Goal: Task Accomplishment & Management: Use online tool/utility

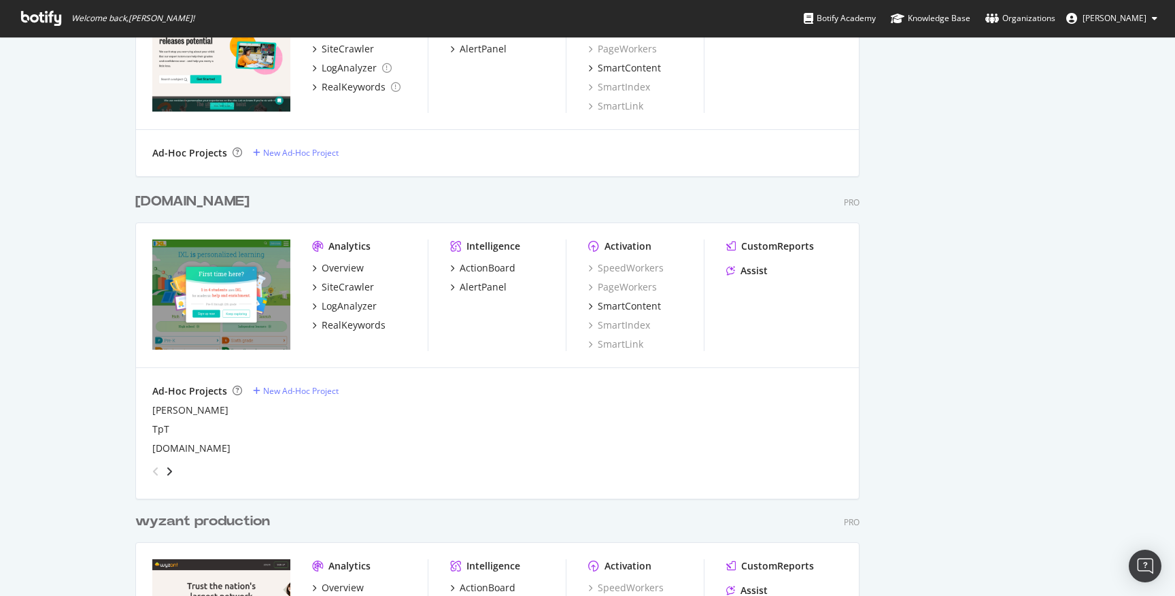
scroll to position [3421, 0]
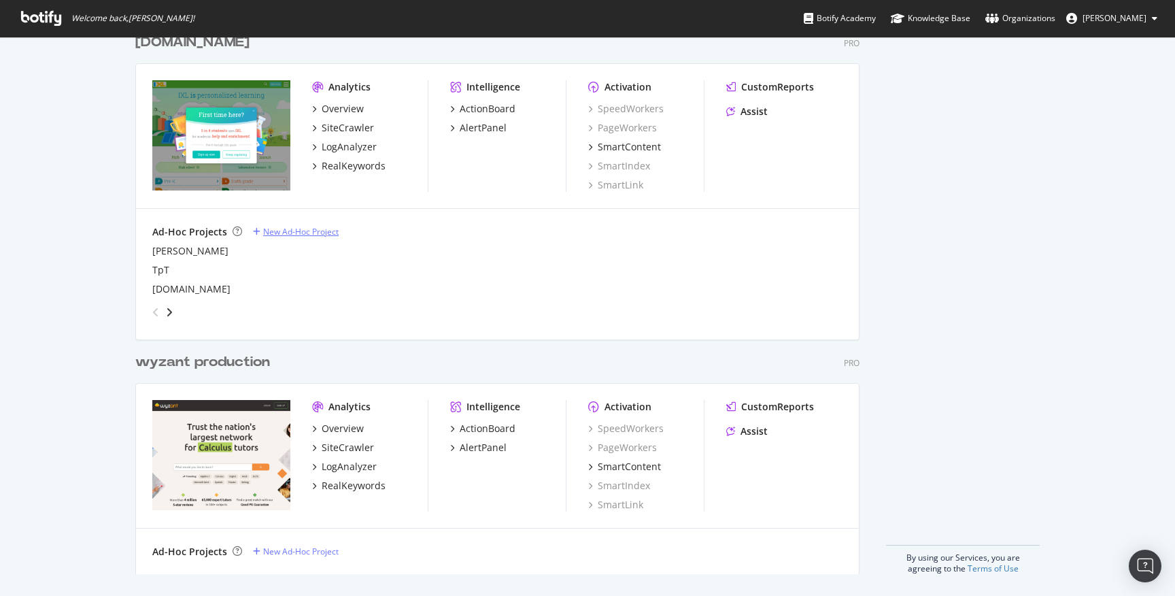
click at [287, 227] on div "New Ad-Hoc Project" at bounding box center [300, 232] width 75 height 12
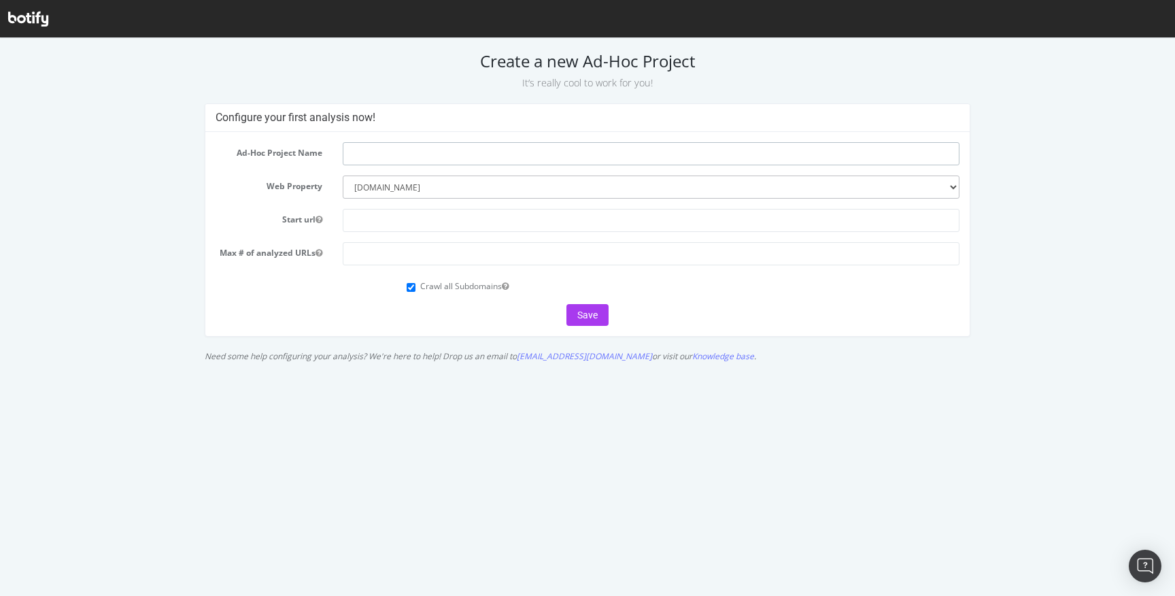
click at [409, 158] on input "text" at bounding box center [651, 153] width 617 height 23
type input "Synonym.com"
click at [402, 221] on input "text" at bounding box center [651, 220] width 617 height 23
paste input "https://www.synonym.com/"
type input "https://www.synonym.com/"
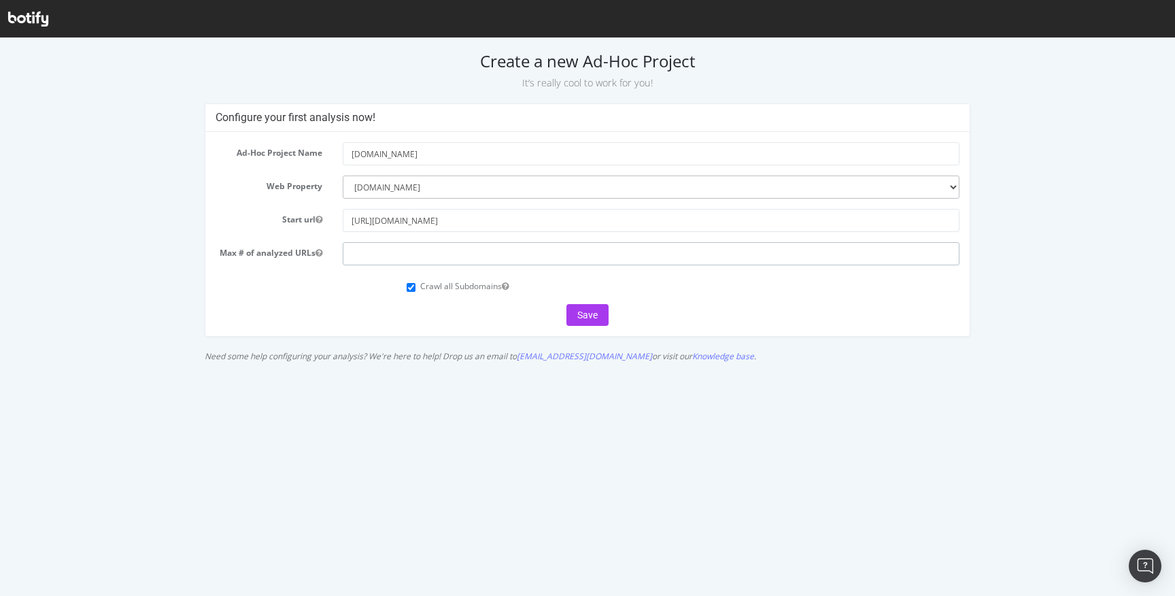
click at [431, 259] on input "number" at bounding box center [651, 253] width 617 height 23
type input "100000"
click at [599, 316] on button "Save" at bounding box center [587, 315] width 42 height 22
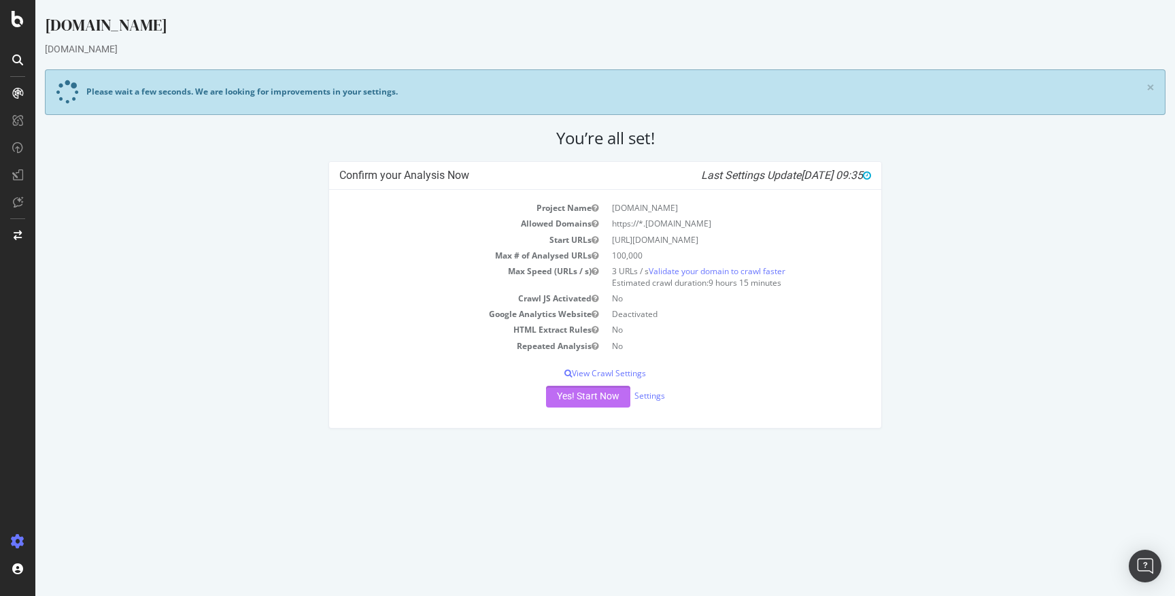
click at [596, 397] on button "Yes! Start Now" at bounding box center [588, 397] width 84 height 22
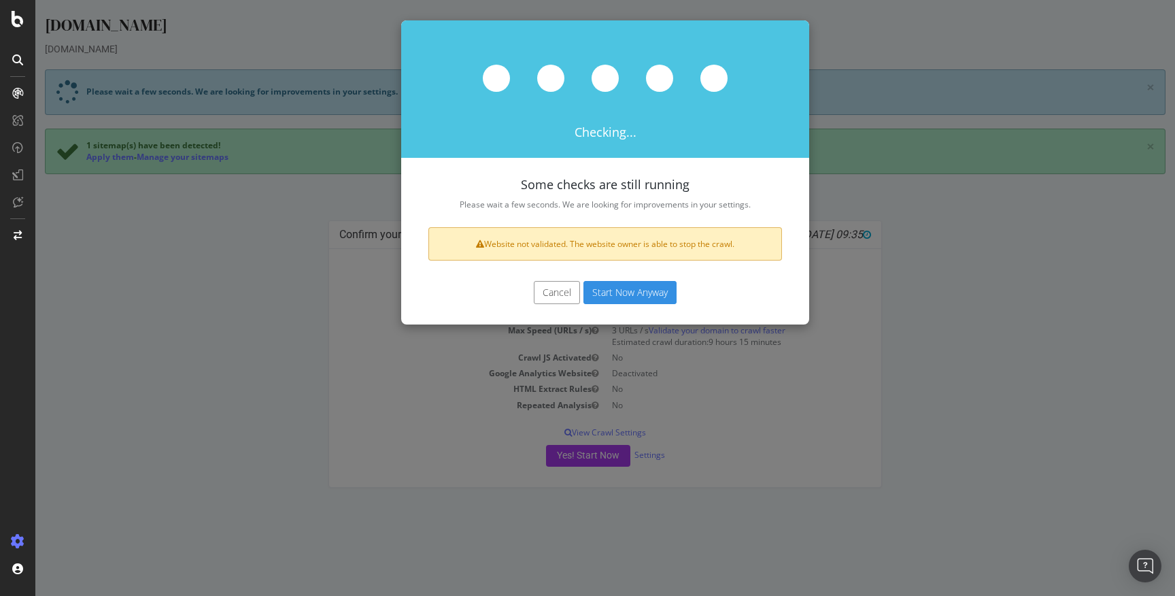
click at [553, 292] on button "Cancel" at bounding box center [557, 292] width 46 height 23
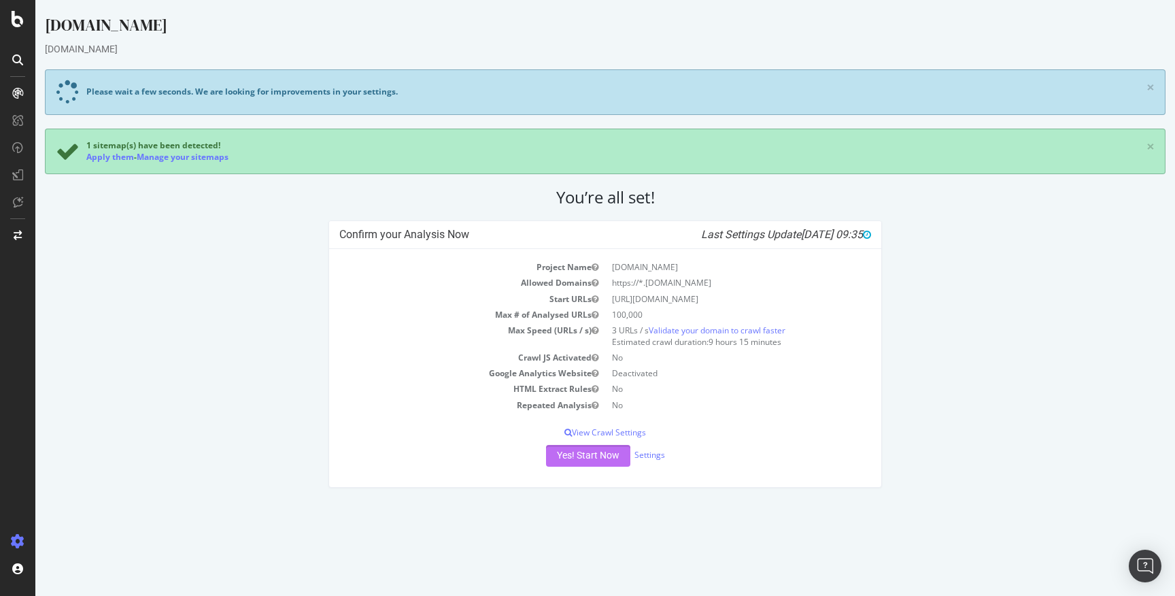
click at [598, 462] on button "Yes! Start Now" at bounding box center [588, 456] width 84 height 22
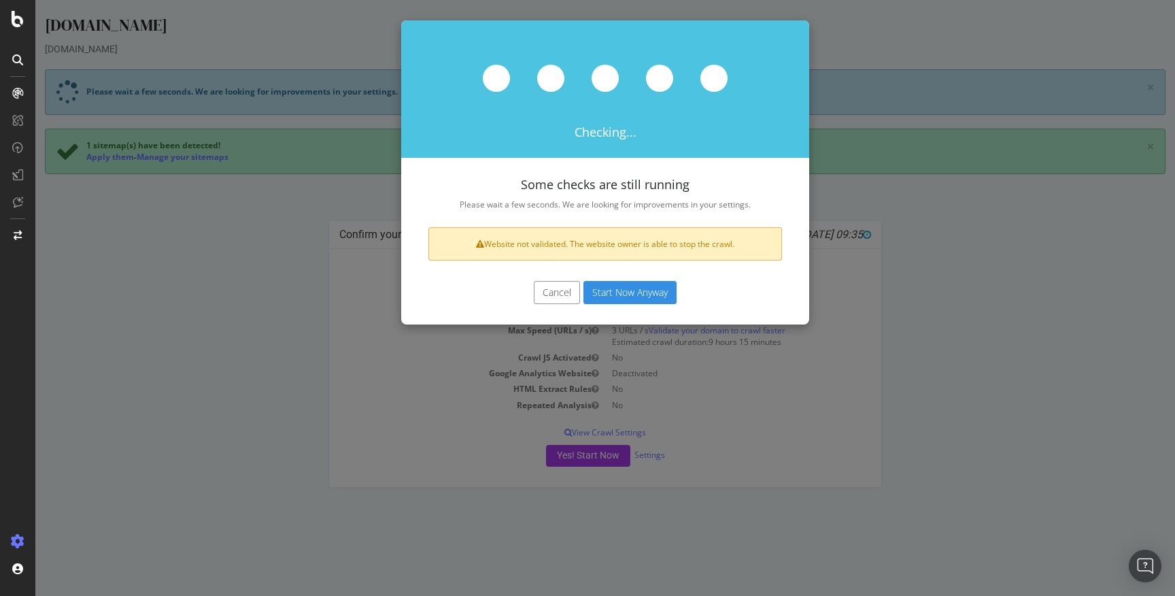
click at [555, 296] on button "Cancel" at bounding box center [557, 292] width 46 height 23
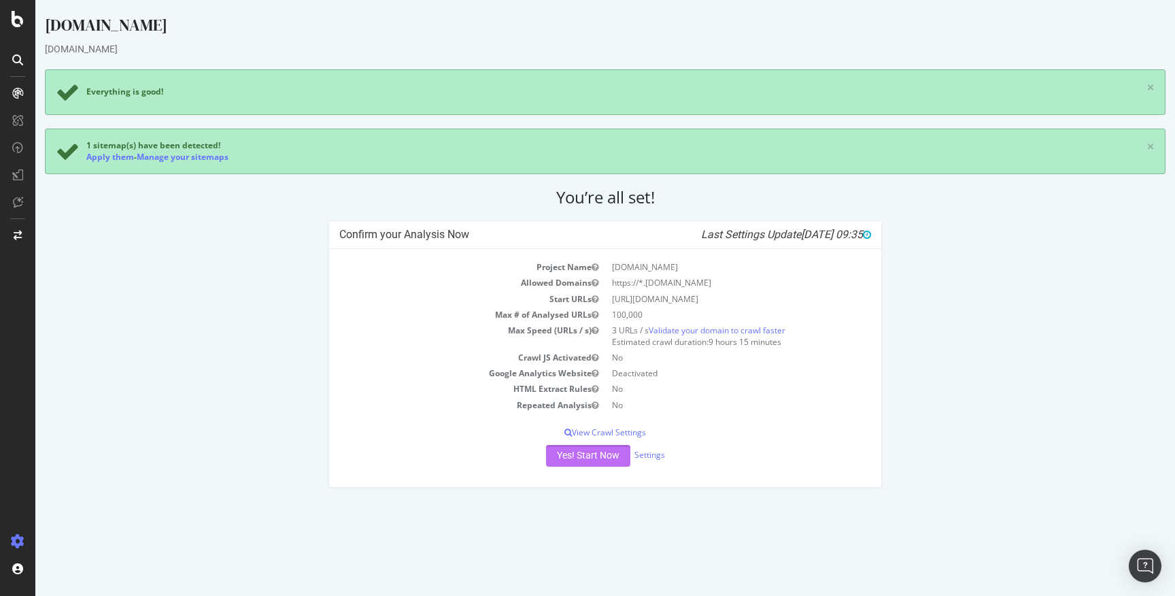
click at [597, 462] on button "Yes! Start Now" at bounding box center [588, 456] width 84 height 22
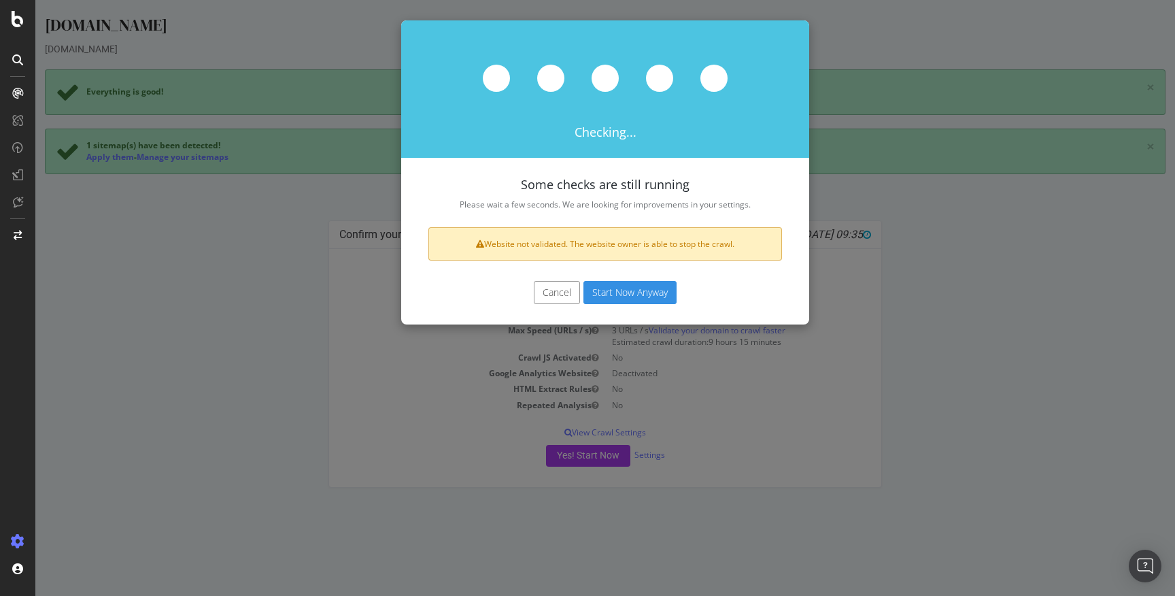
click at [567, 290] on button "Cancel" at bounding box center [557, 292] width 46 height 23
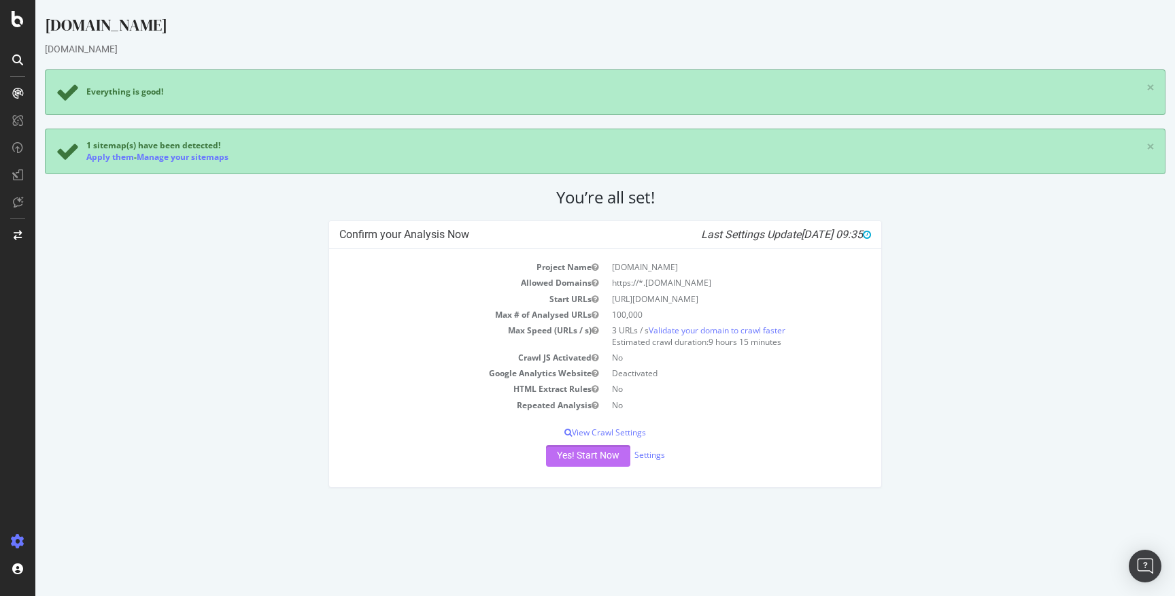
click at [575, 456] on button "Yes! Start Now" at bounding box center [588, 456] width 84 height 22
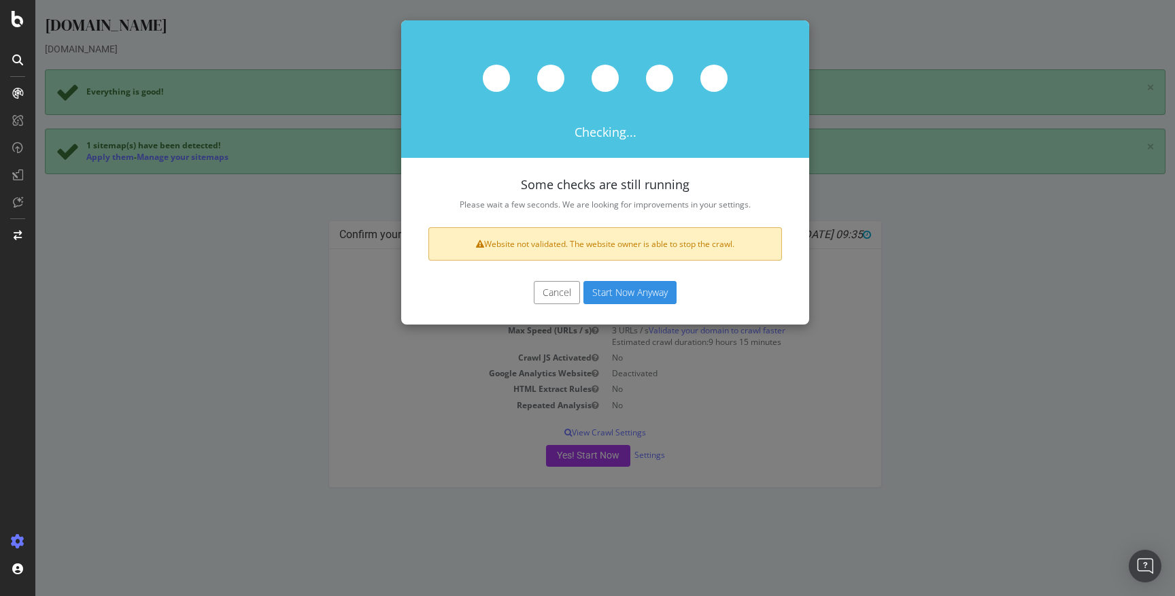
click at [617, 294] on button "Start Now Anyway" at bounding box center [629, 292] width 93 height 23
